Goal: Task Accomplishment & Management: Manage account settings

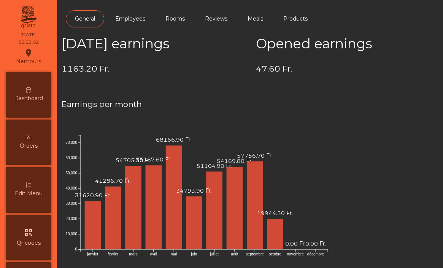
click at [31, 94] on span "Dashboard" at bounding box center [28, 98] width 29 height 8
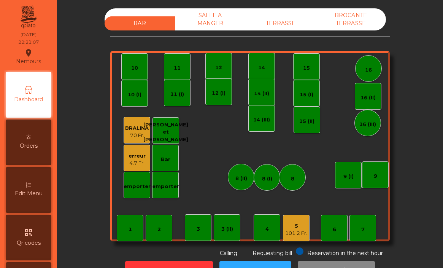
click at [142, 156] on div "erreur" at bounding box center [137, 156] width 17 height 8
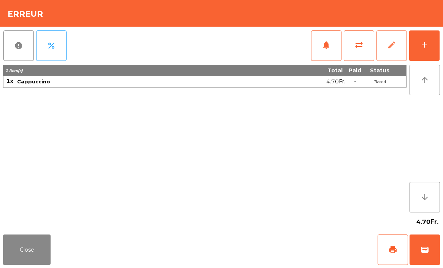
click at [394, 43] on span "edit" at bounding box center [391, 44] width 9 height 9
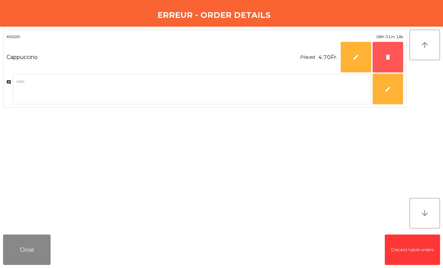
click at [389, 57] on span "delete" at bounding box center [388, 57] width 7 height 7
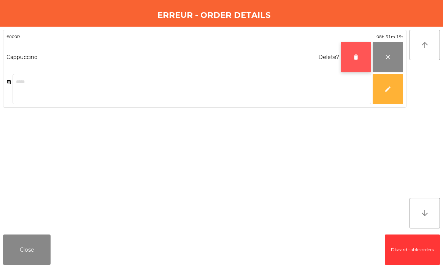
click at [360, 56] on button "delete" at bounding box center [356, 57] width 30 height 30
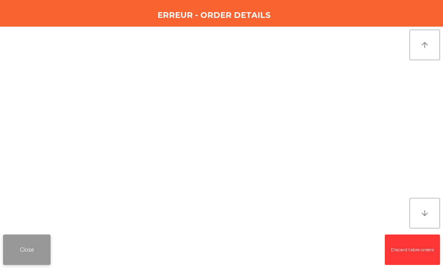
click at [30, 250] on button "Close" at bounding box center [27, 249] width 48 height 30
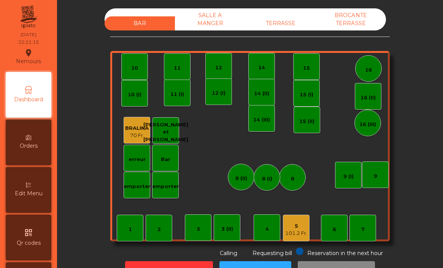
scroll to position [379, 0]
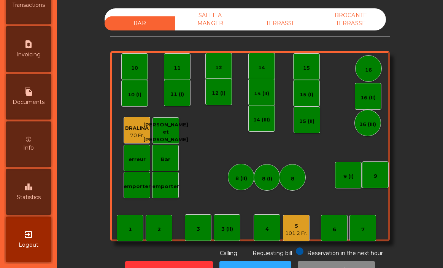
click at [35, 201] on span "Statistics" at bounding box center [29, 197] width 24 height 8
